Goal: Information Seeking & Learning: Learn about a topic

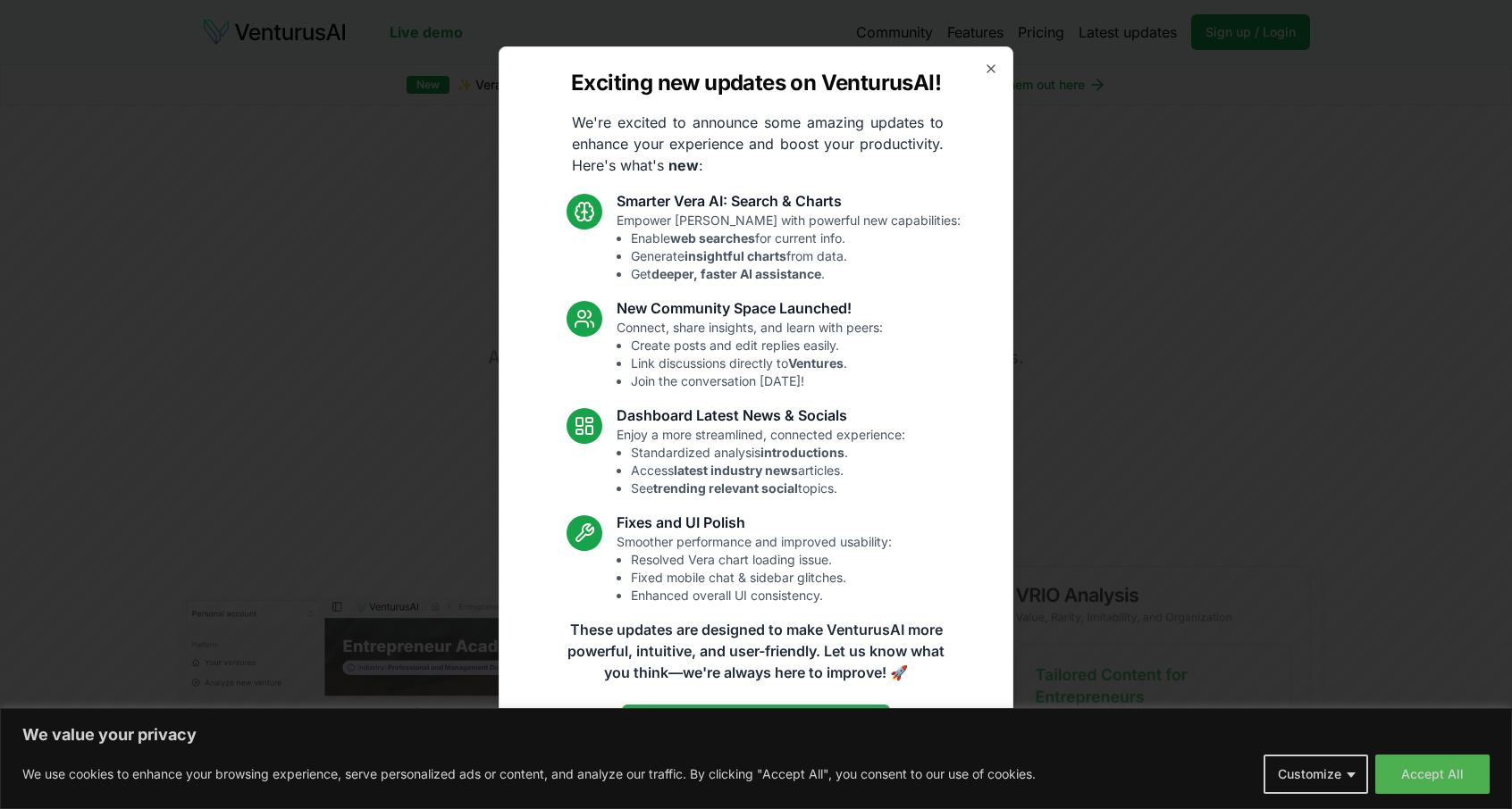
click at [983, 79] on div "Exciting new updates on VenturusAI! We're excited to announce some amazing upda…" at bounding box center [756, 404] width 515 height 716
click at [988, 73] on icon "button" at bounding box center [991, 69] width 15 height 15
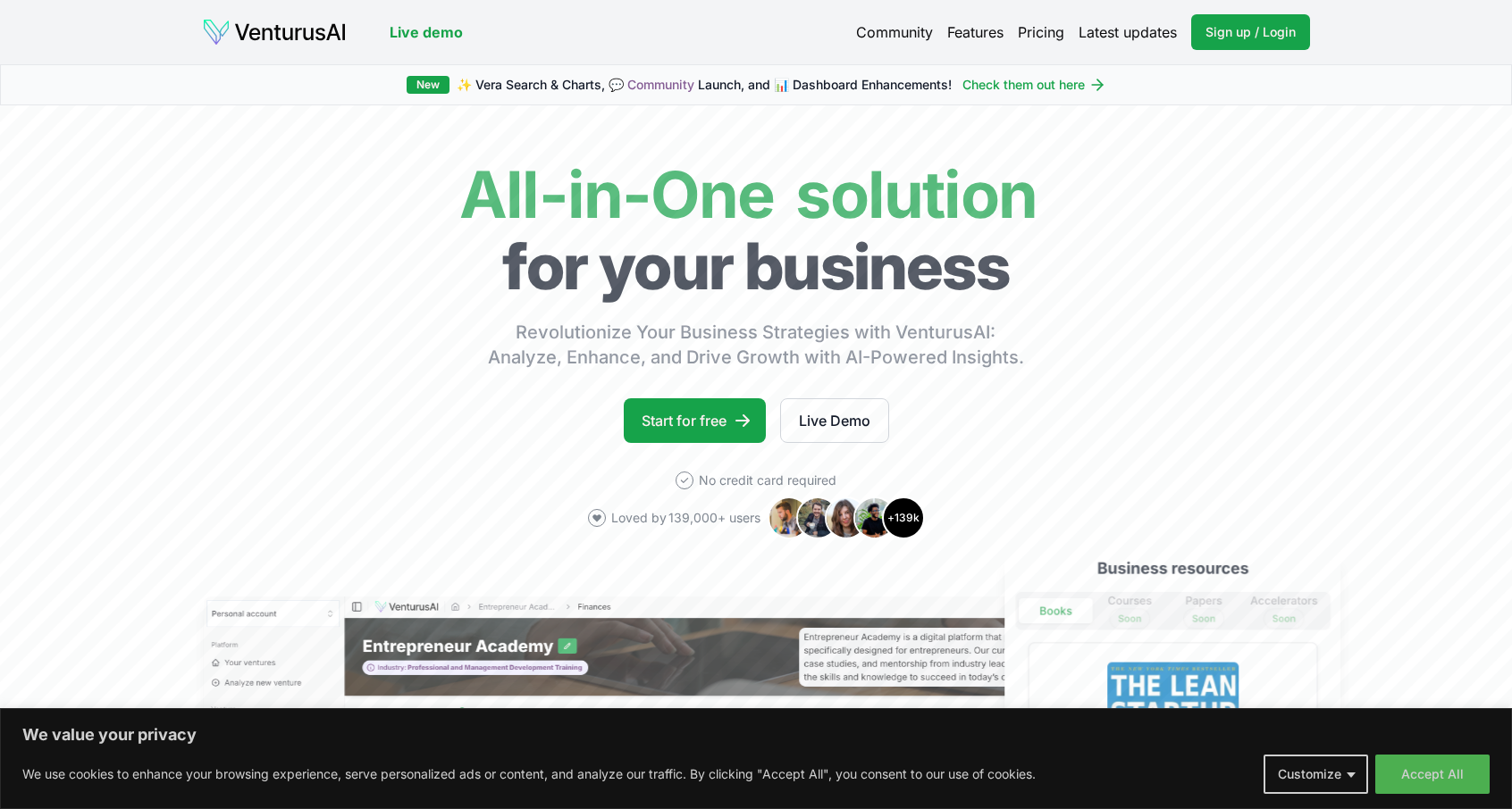
click at [1025, 28] on link "Pricing" at bounding box center [1041, 31] width 47 height 21
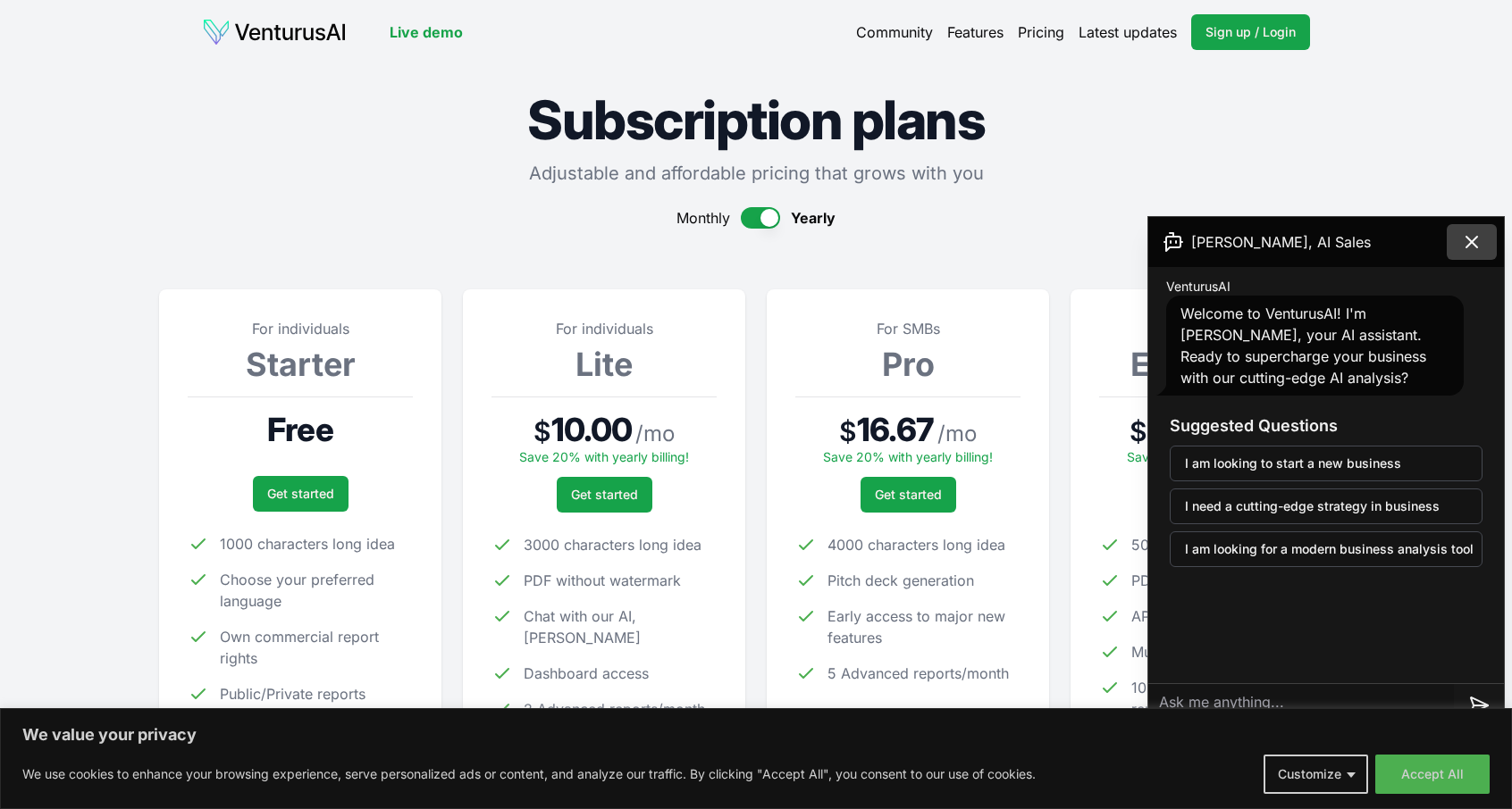
click at [1476, 241] on icon at bounding box center [1471, 242] width 21 height 21
